Goal: Task Accomplishment & Management: Complete application form

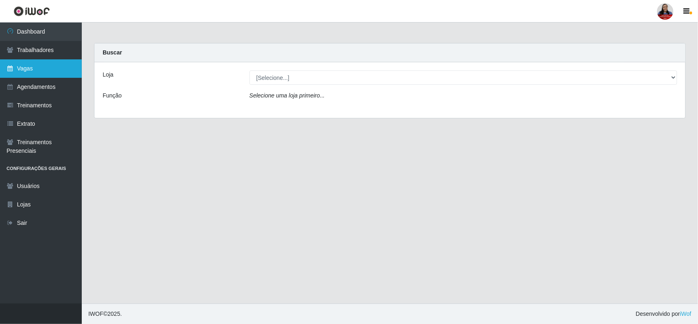
drag, startPoint x: 0, startPoint y: 0, endPoint x: 25, endPoint y: 68, distance: 72.4
click at [25, 68] on link "Vagas" at bounding box center [41, 68] width 82 height 18
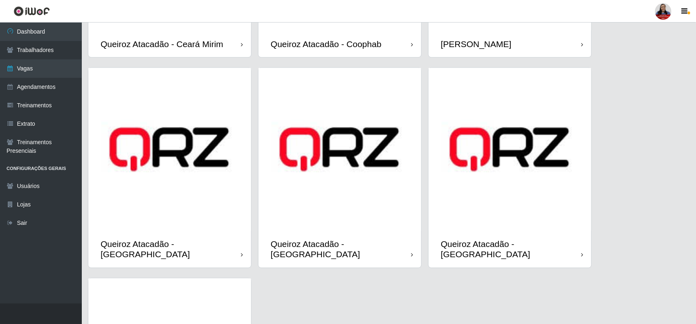
scroll to position [614, 0]
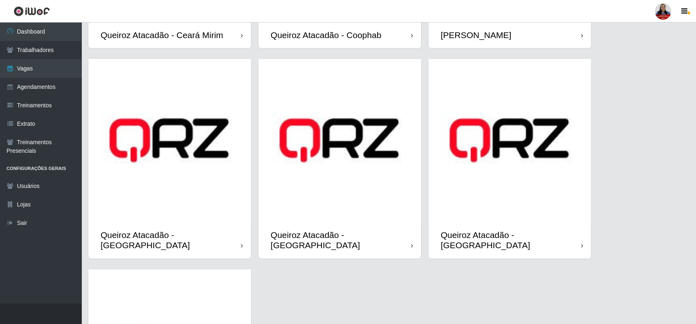
click at [184, 180] on img at bounding box center [169, 140] width 163 height 163
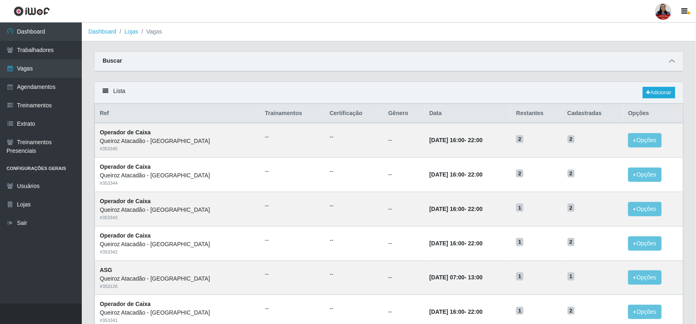
click at [673, 60] on icon at bounding box center [672, 61] width 6 height 6
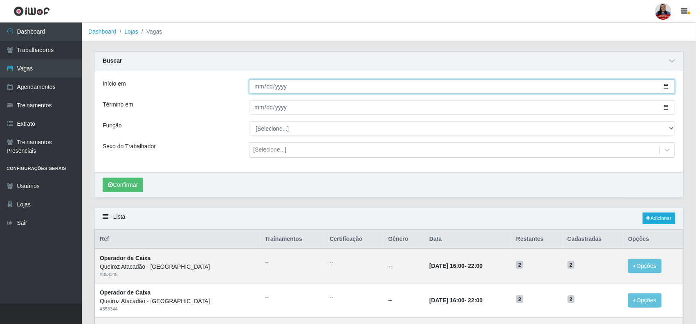
click at [667, 86] on input "Início em" at bounding box center [462, 86] width 427 height 14
type input "[DATE]"
drag, startPoint x: 667, startPoint y: 108, endPoint x: 554, endPoint y: 141, distance: 118.0
click at [666, 108] on input "Término em" at bounding box center [462, 107] width 427 height 14
type input "[DATE]"
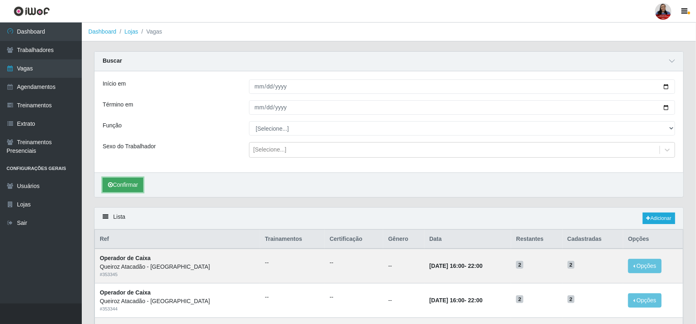
click at [138, 183] on button "Confirmar" at bounding box center [123, 185] width 41 height 14
click at [665, 86] on input "[DATE]" at bounding box center [462, 86] width 427 height 14
type input "[DATE]"
click at [140, 184] on button "Confirmar" at bounding box center [123, 185] width 41 height 14
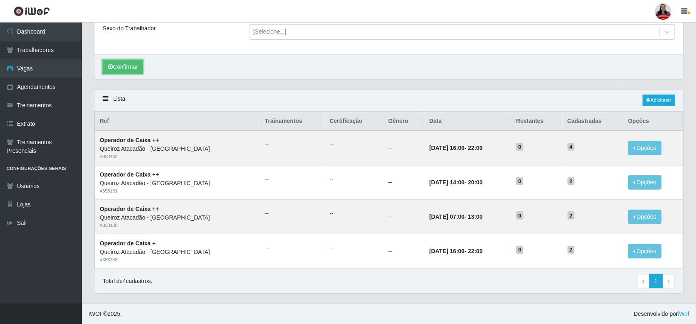
scroll to position [119, 0]
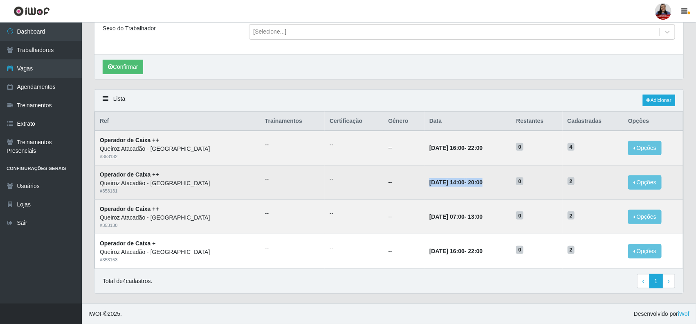
drag, startPoint x: 402, startPoint y: 183, endPoint x: 482, endPoint y: 183, distance: 79.8
click at [482, 183] on td "[DATE] 14:00 - 20:00" at bounding box center [468, 182] width 87 height 34
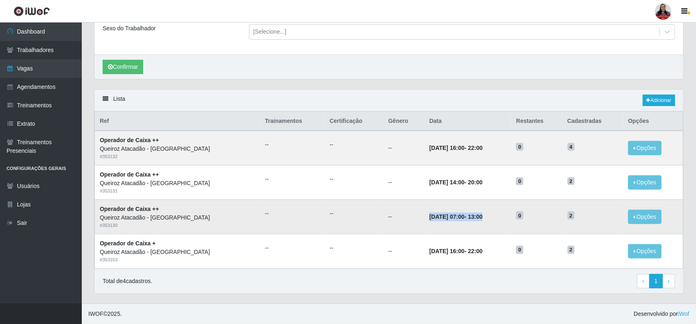
drag, startPoint x: 402, startPoint y: 217, endPoint x: 481, endPoint y: 216, distance: 78.6
click at [481, 216] on td "[DATE] 07:00 - 13:00" at bounding box center [468, 216] width 87 height 34
drag, startPoint x: 403, startPoint y: 149, endPoint x: 476, endPoint y: 149, distance: 72.4
click at [476, 149] on td "[DATE] 16:00 - 22:00" at bounding box center [468, 148] width 87 height 34
click at [437, 140] on td "[DATE] 16:00 - 22:00" at bounding box center [468, 148] width 87 height 34
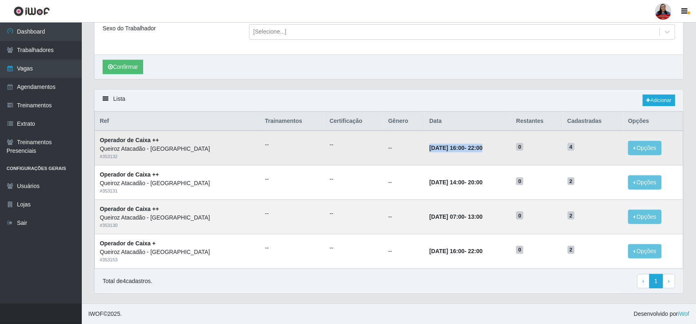
drag, startPoint x: 405, startPoint y: 149, endPoint x: 482, endPoint y: 150, distance: 76.5
click at [482, 150] on td "[DATE] 16:00 - 22:00" at bounding box center [468, 148] width 87 height 34
click at [441, 146] on time "[DATE] 16:00" at bounding box center [447, 147] width 35 height 7
click at [573, 146] on span "4" at bounding box center [571, 147] width 7 height 8
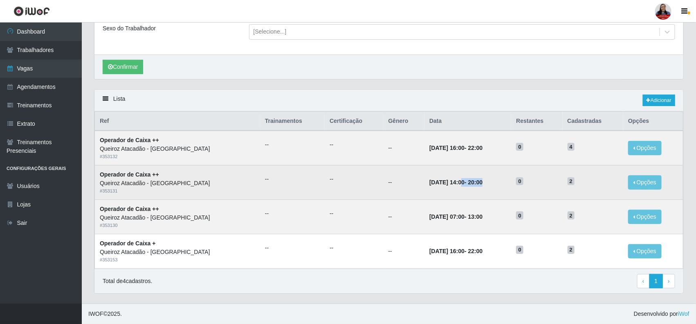
drag, startPoint x: 438, startPoint y: 181, endPoint x: 483, endPoint y: 185, distance: 45.6
click at [483, 185] on td "[DATE] 14:00 - 20:00" at bounding box center [468, 182] width 87 height 34
drag, startPoint x: 393, startPoint y: 181, endPoint x: 483, endPoint y: 184, distance: 90.1
click at [483, 184] on tr "Operador de Caixa ++ Queiroz Atacadão - [GEOGRAPHIC_DATA] # 353131 -- -- -- [DA…" at bounding box center [389, 182] width 589 height 34
click at [483, 191] on td "[DATE] 14:00 - 20:00" at bounding box center [468, 182] width 87 height 34
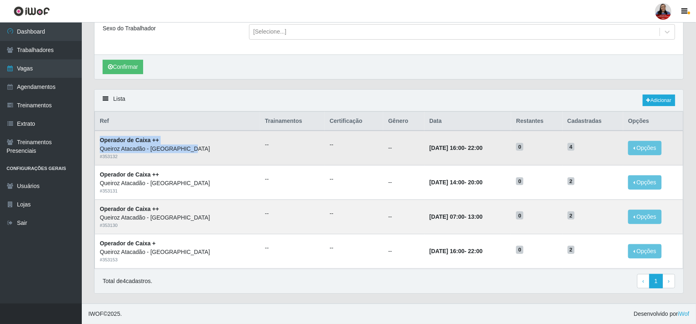
drag, startPoint x: 99, startPoint y: 140, endPoint x: 193, endPoint y: 149, distance: 94.1
click at [193, 149] on td "Operador de Caixa ++ Queiroz Atacadão - [GEOGRAPHIC_DATA] # 353132" at bounding box center [177, 148] width 165 height 34
click at [193, 149] on div "Queiroz Atacadão - [GEOGRAPHIC_DATA]" at bounding box center [177, 148] width 155 height 9
drag, startPoint x: 151, startPoint y: 138, endPoint x: 160, endPoint y: 139, distance: 8.2
click at [159, 139] on strong "Operador de Caixa ++" at bounding box center [129, 140] width 59 height 7
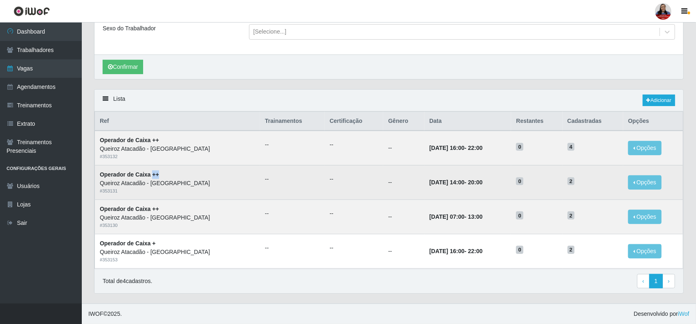
drag, startPoint x: 151, startPoint y: 174, endPoint x: 160, endPoint y: 174, distance: 9.4
click at [160, 174] on td "Operador de Caixa ++ Queiroz Atacadão - [GEOGRAPHIC_DATA] # 353131" at bounding box center [177, 182] width 165 height 34
click at [159, 175] on strong "Operador de Caixa ++" at bounding box center [129, 174] width 59 height 7
click at [151, 173] on strong "Operador de Caixa ++" at bounding box center [129, 174] width 59 height 7
